Goal: Find specific page/section: Find specific page/section

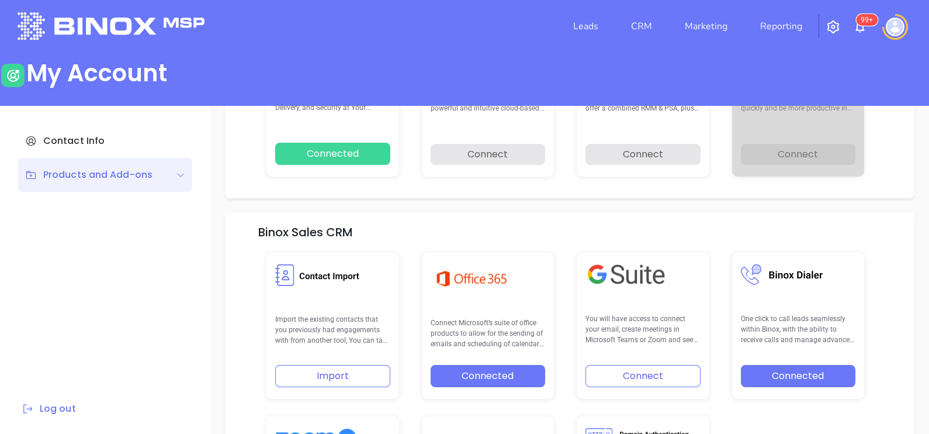
scroll to position [166, 0]
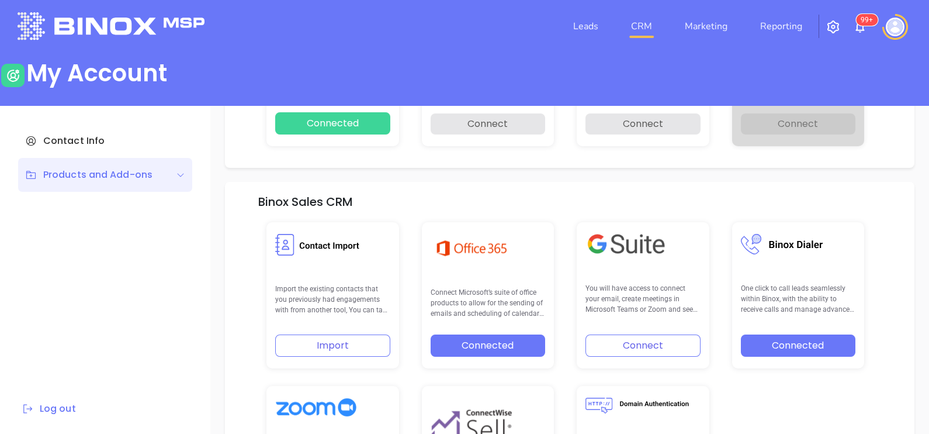
click at [656, 29] on link "CRM" at bounding box center [642, 26] width 30 height 23
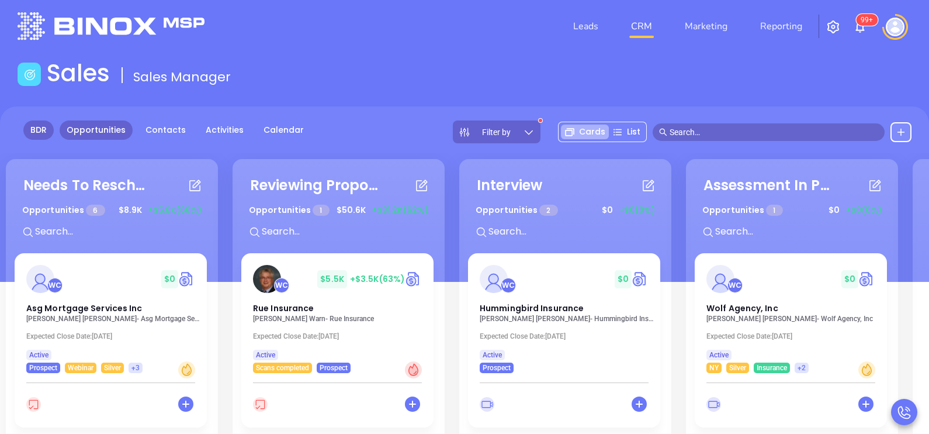
click at [36, 130] on link "BDR" at bounding box center [38, 129] width 30 height 19
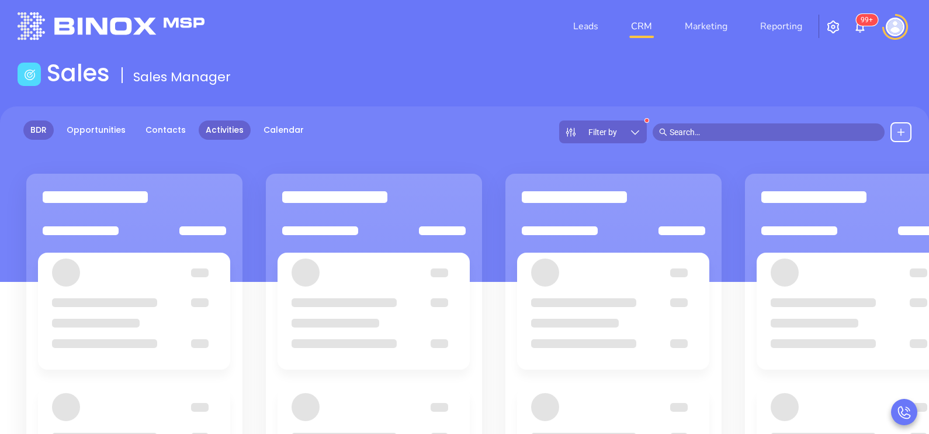
click at [227, 130] on link "Activities" at bounding box center [225, 129] width 52 height 19
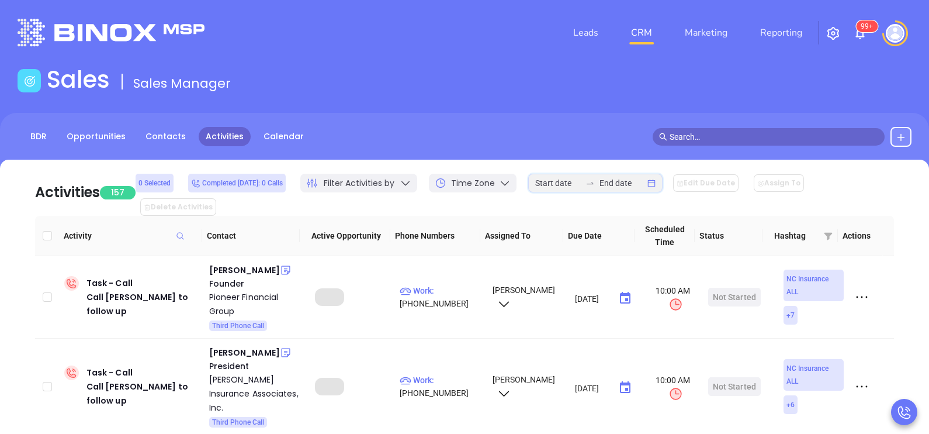
click at [614, 187] on input at bounding box center [623, 183] width 46 height 13
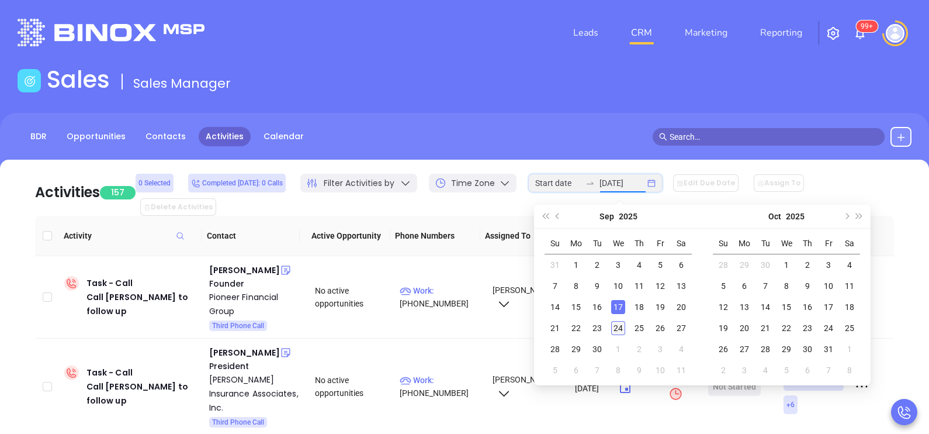
type input "[DATE]"
click at [620, 330] on div "24" at bounding box center [618, 328] width 14 height 14
type input "[DATE]"
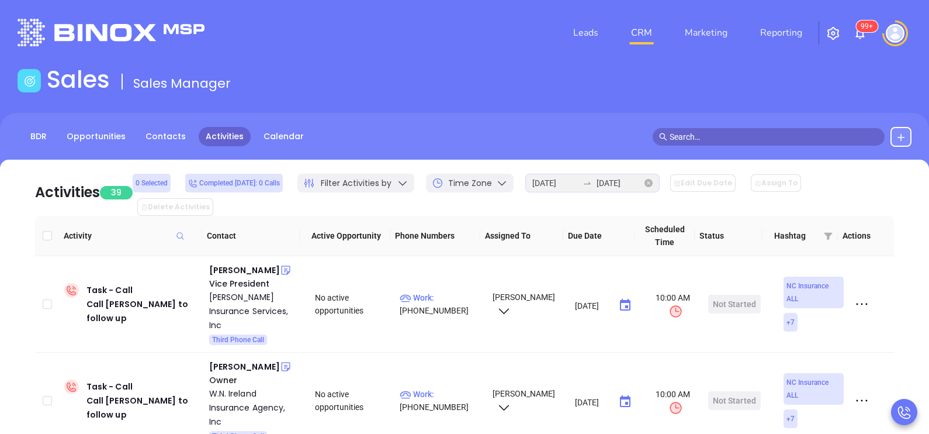
click at [626, 192] on div "[DATE] [DATE]" at bounding box center [593, 183] width 134 height 19
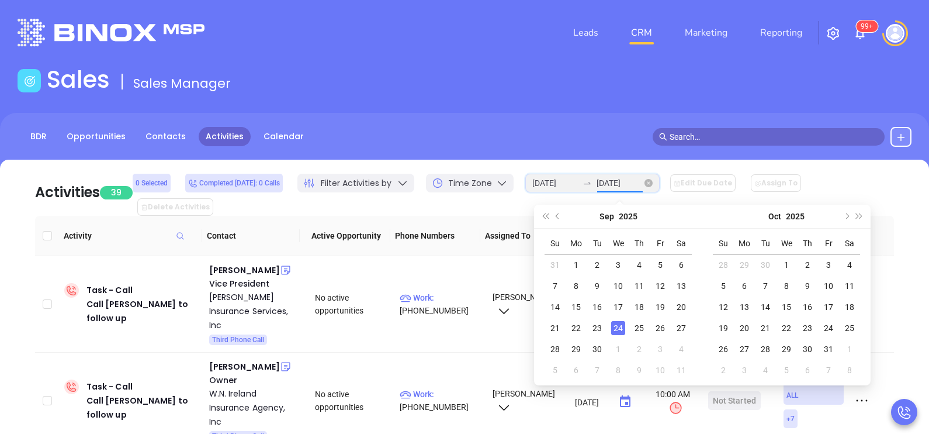
click at [617, 189] on input "[DATE]" at bounding box center [620, 183] width 46 height 13
type input "[DATE]"
click at [617, 330] on div "24" at bounding box center [618, 328] width 14 height 14
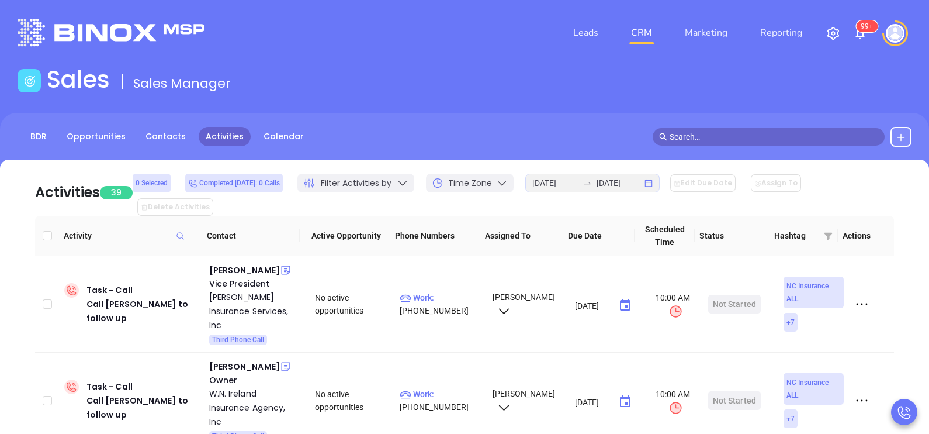
click at [358, 184] on span "Filter Activities by" at bounding box center [356, 183] width 71 height 12
click at [405, 105] on main "Sales Sales Manager BDR Opportunities Contacts Activities Calendar Call Now Cal…" at bounding box center [464, 370] width 929 height 610
